Goal: Task Accomplishment & Management: Manage account settings

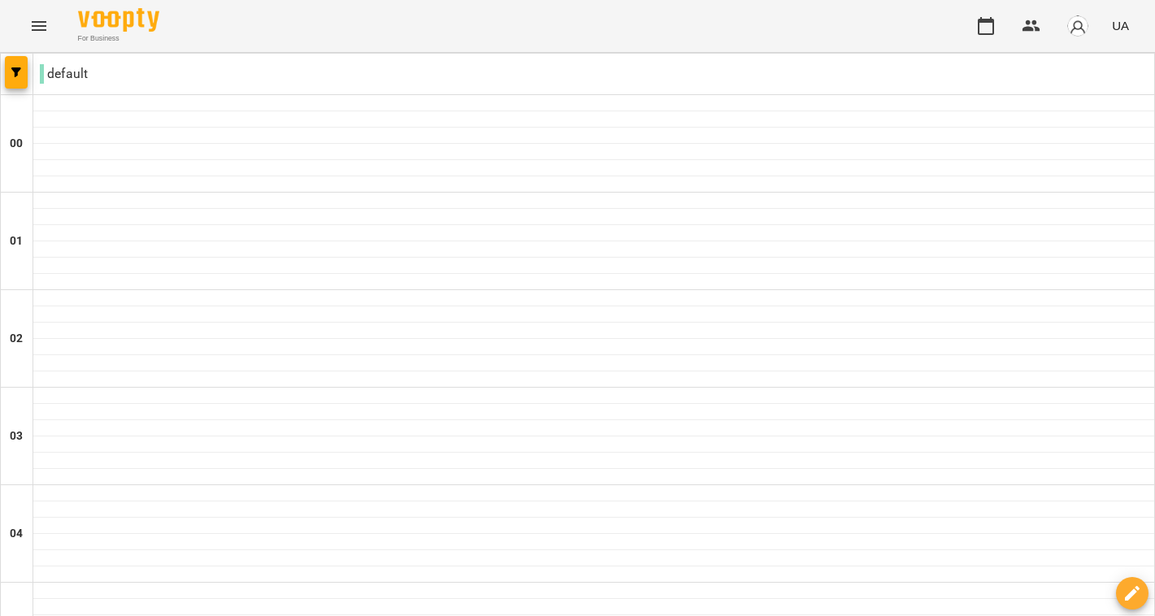
scroll to position [1830, 0]
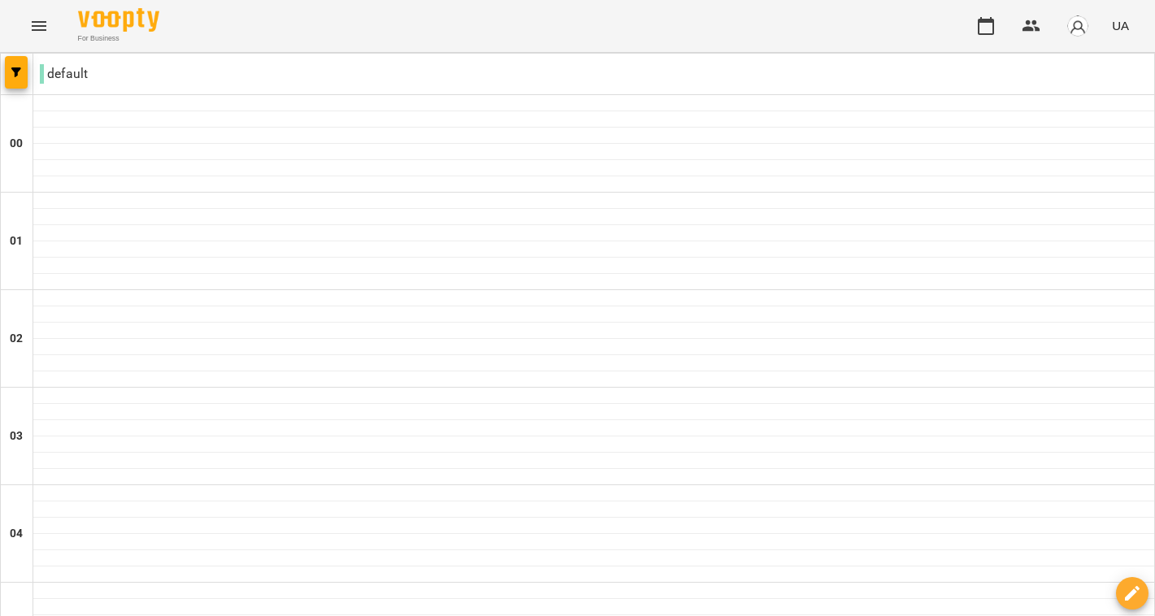
type input "**********"
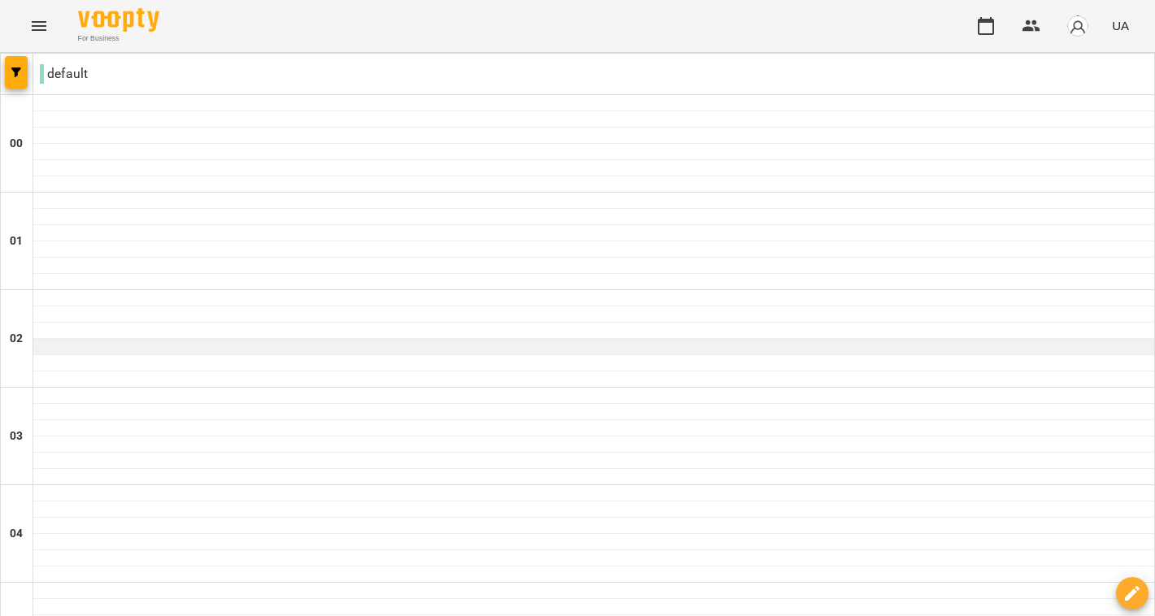
scroll to position [1551, 0]
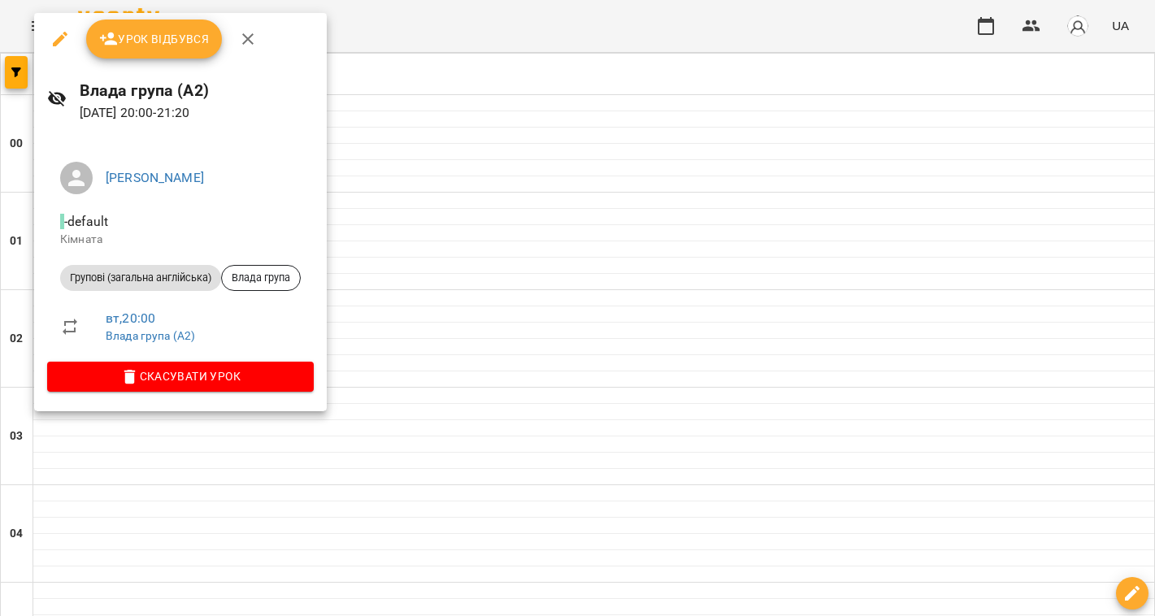
scroll to position [1830, 0]
click at [151, 28] on button "Урок відбувся" at bounding box center [154, 39] width 137 height 39
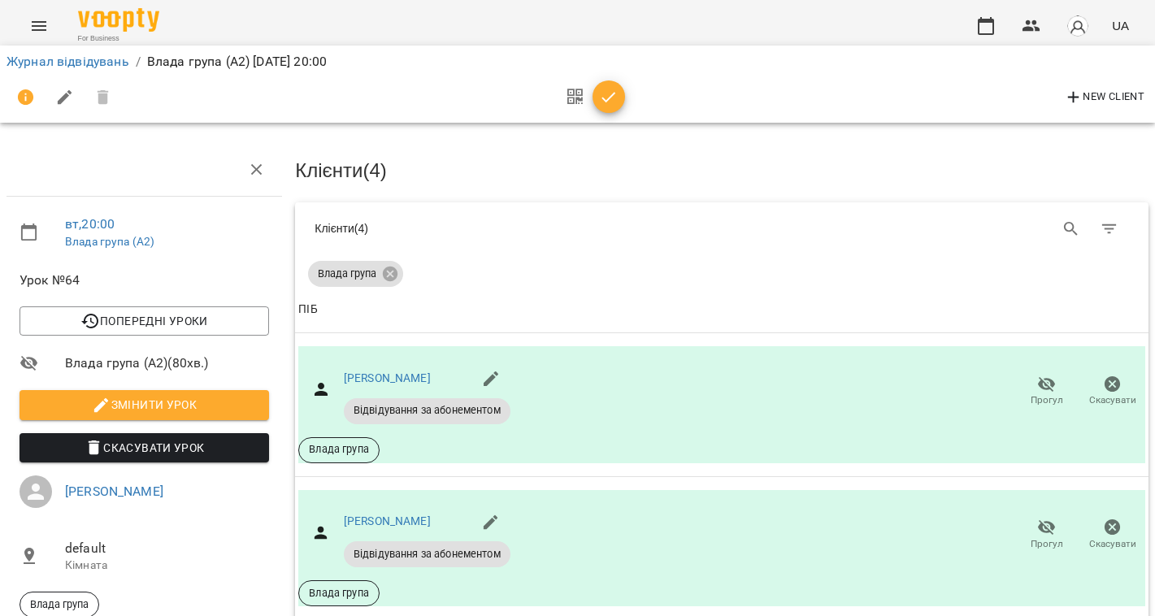
click at [602, 107] on icon "button" at bounding box center [609, 98] width 20 height 20
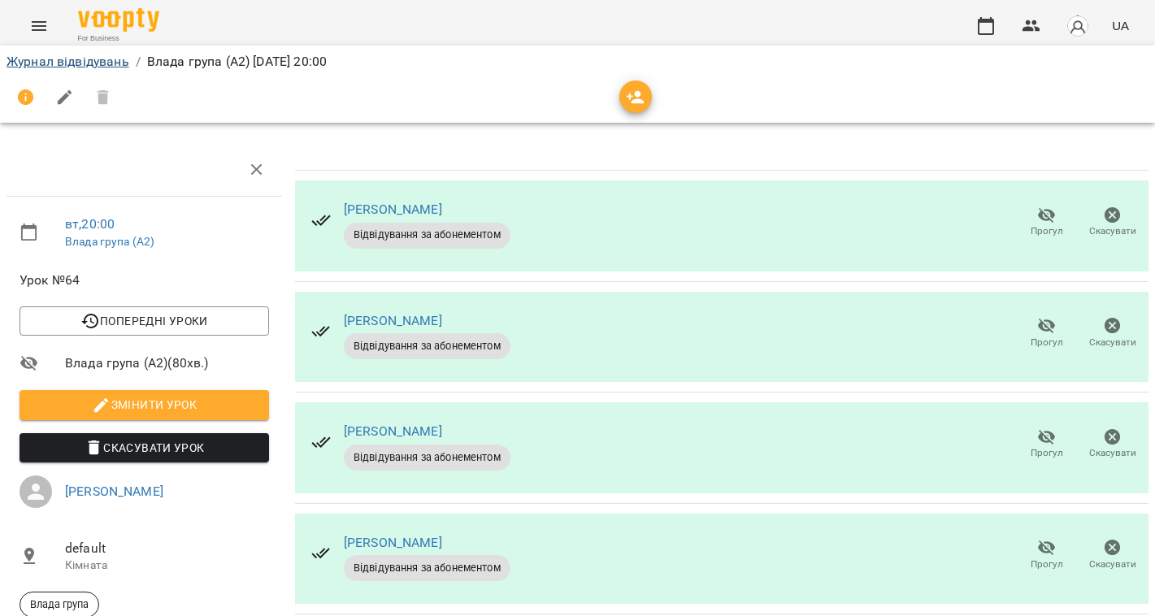
click at [98, 57] on link "Журнал відвідувань" at bounding box center [68, 61] width 123 height 15
